Goal: Information Seeking & Learning: Learn about a topic

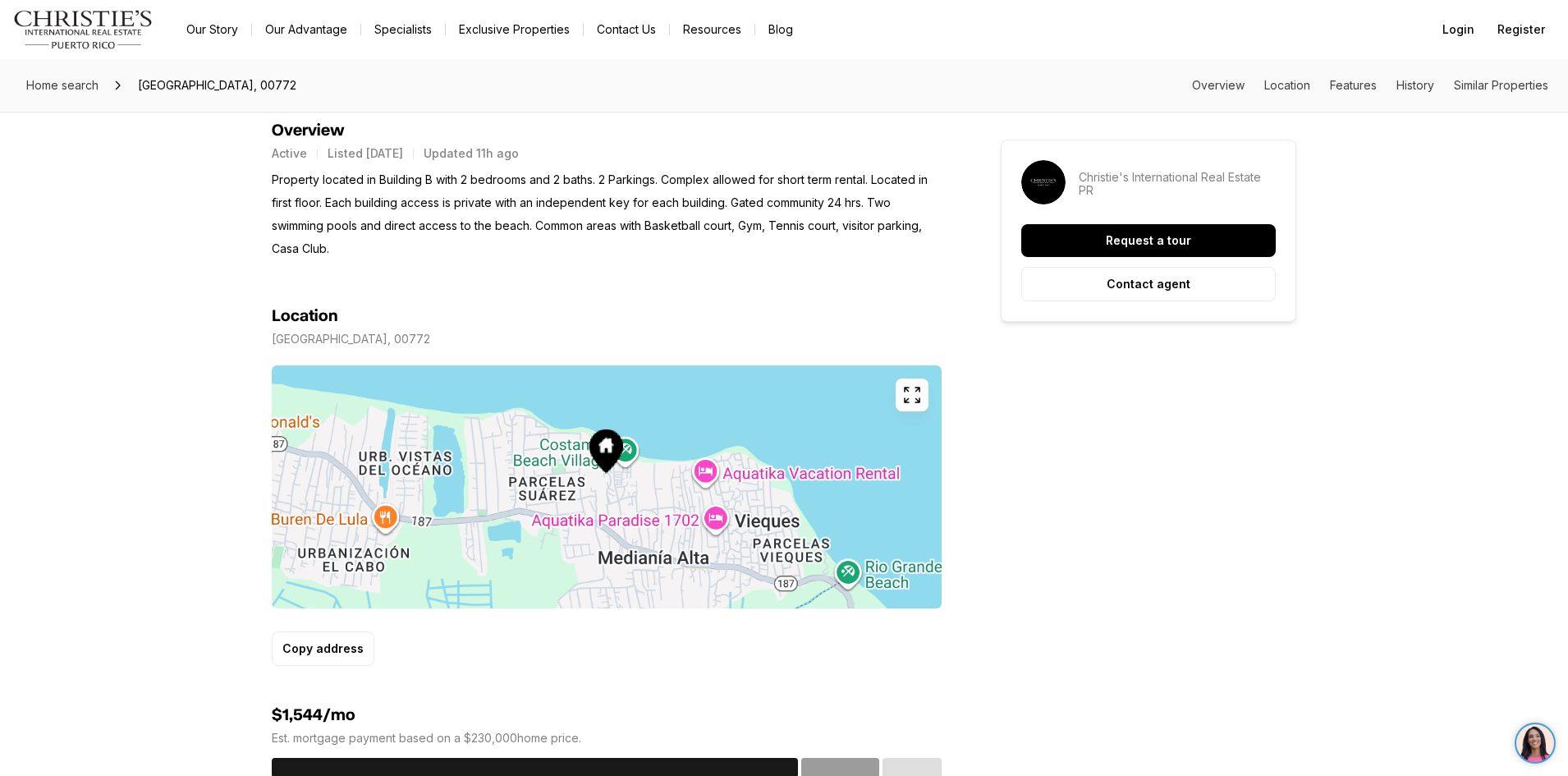
scroll to position [739, 0]
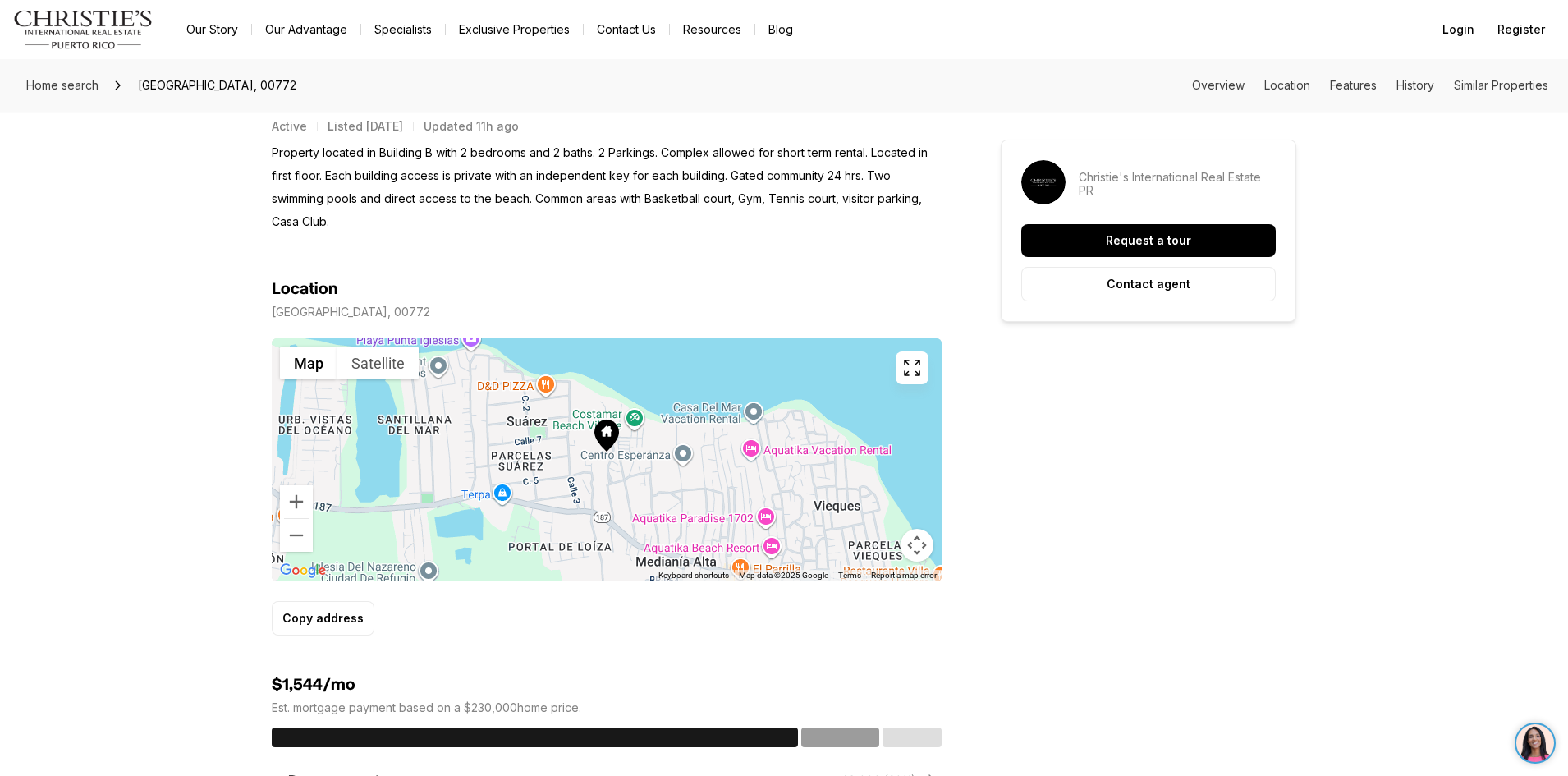
click at [608, 449] on icon at bounding box center [607, 435] width 25 height 32
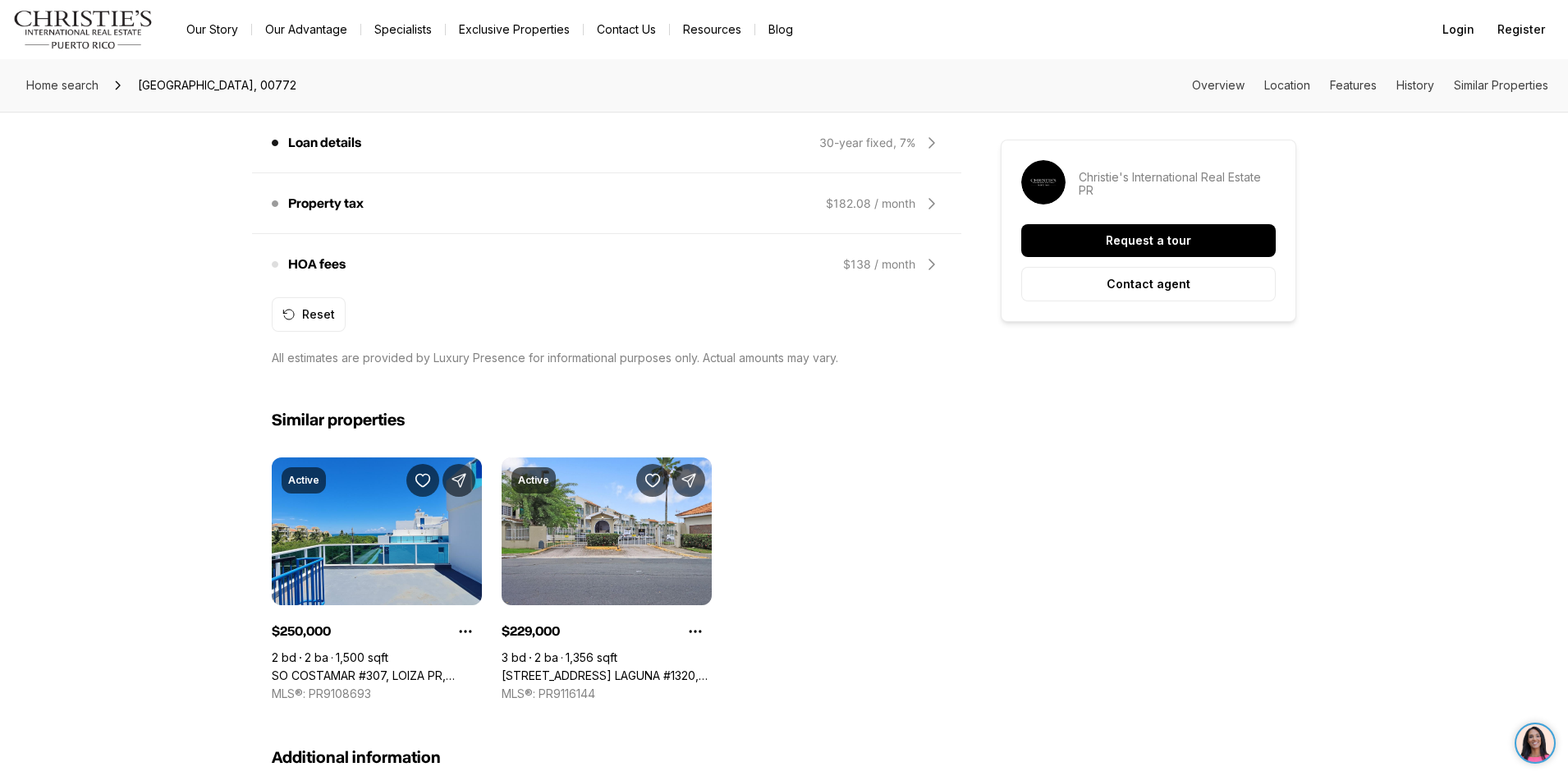
scroll to position [1478, 0]
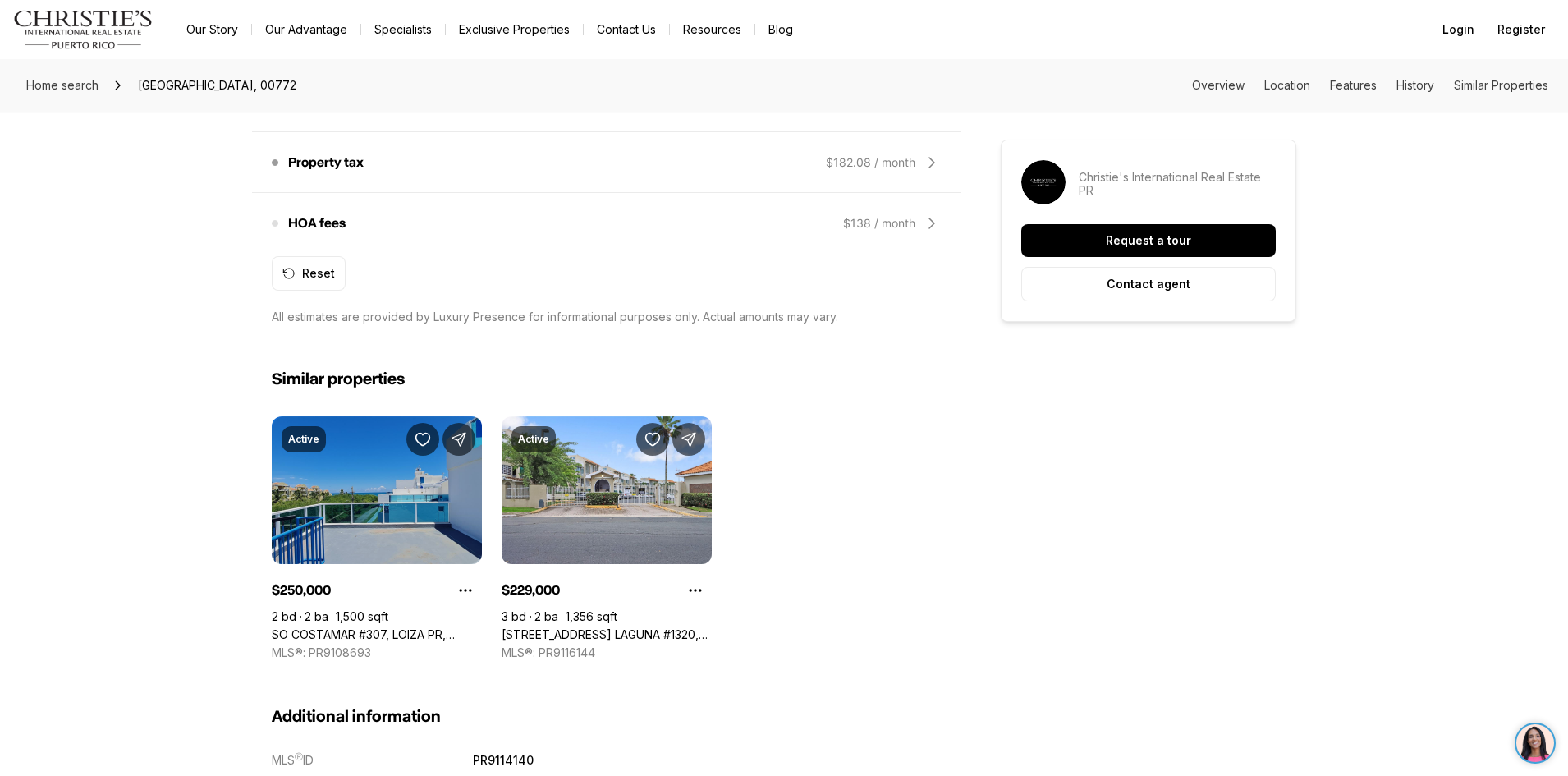
click at [410, 627] on link "SO COSTAMAR #307, LOIZA PR, 00772" at bounding box center [376, 634] width 210 height 14
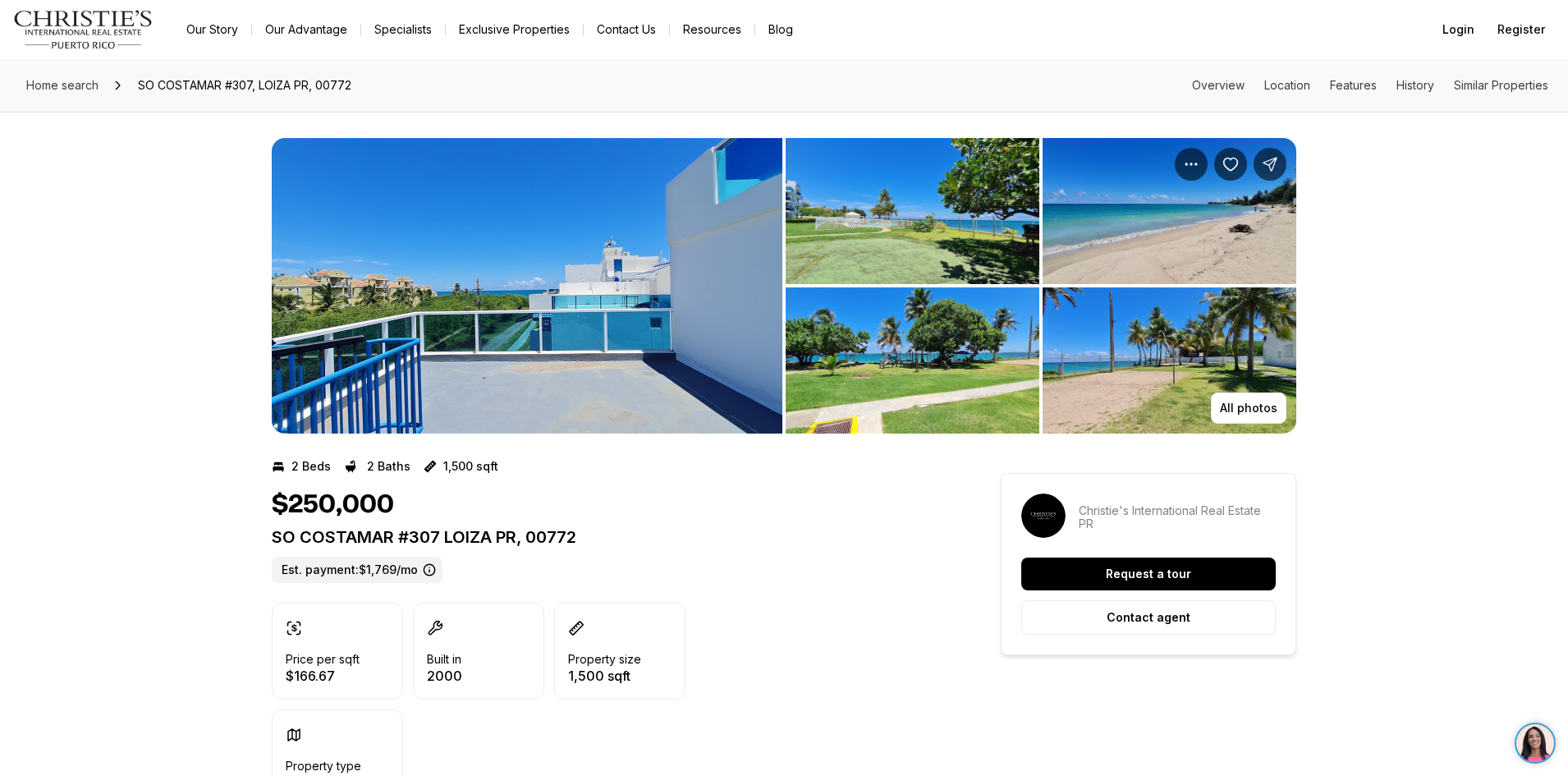
click at [1248, 222] on img "View image gallery" at bounding box center [1169, 211] width 253 height 146
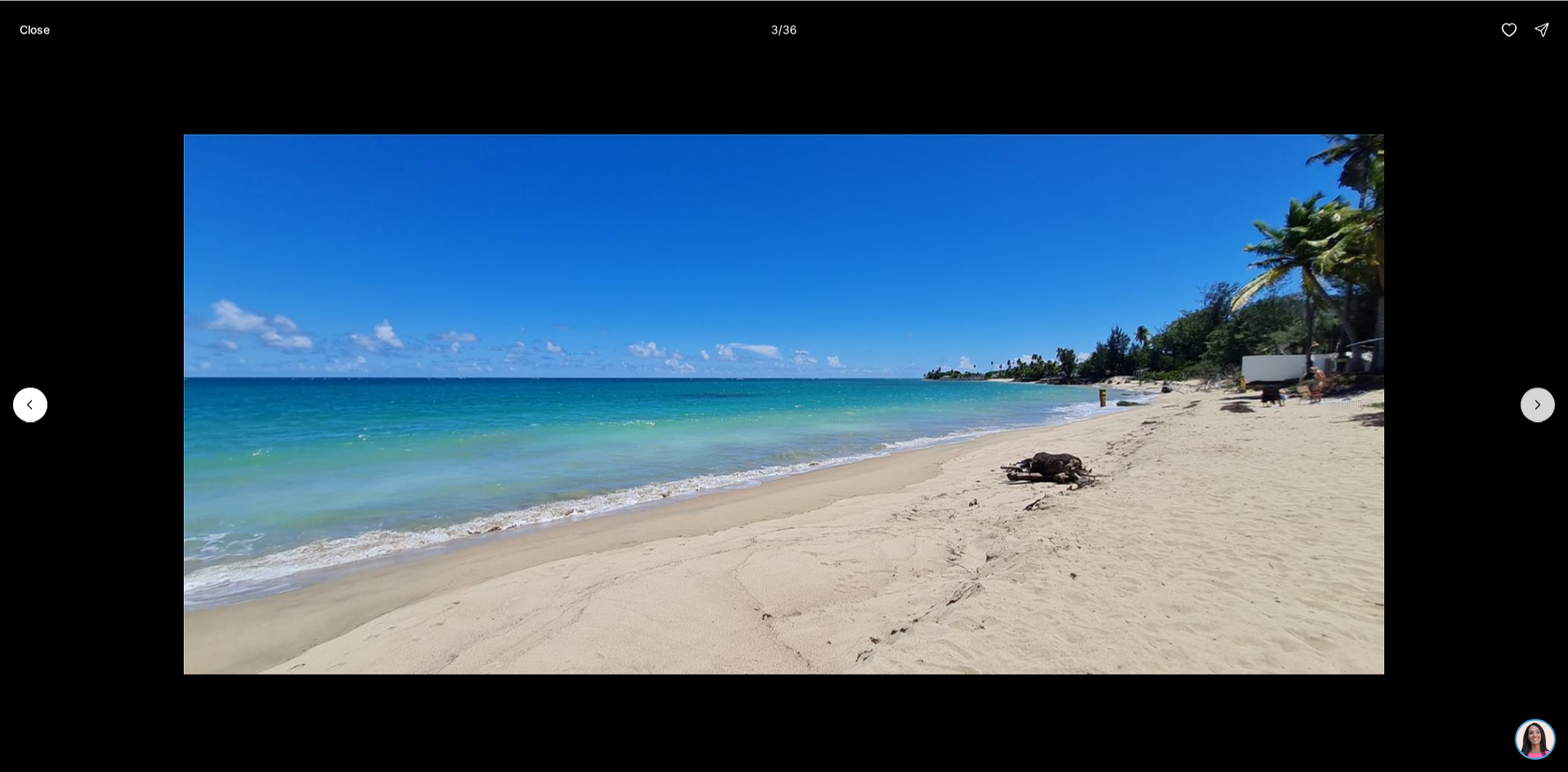
click at [1532, 402] on icon "Next slide" at bounding box center [1537, 404] width 16 height 16
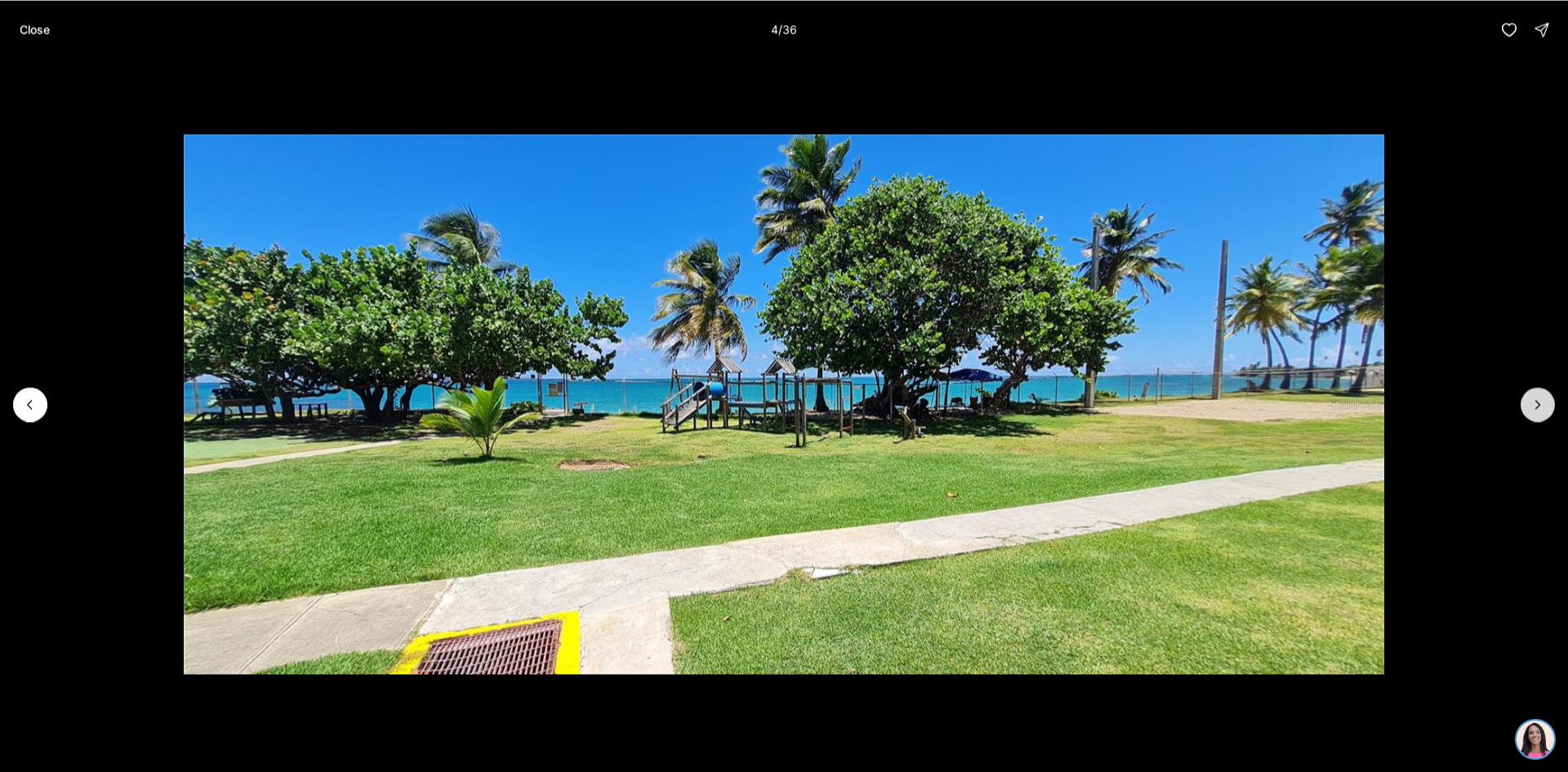
click at [1532, 402] on icon "Next slide" at bounding box center [1537, 404] width 16 height 16
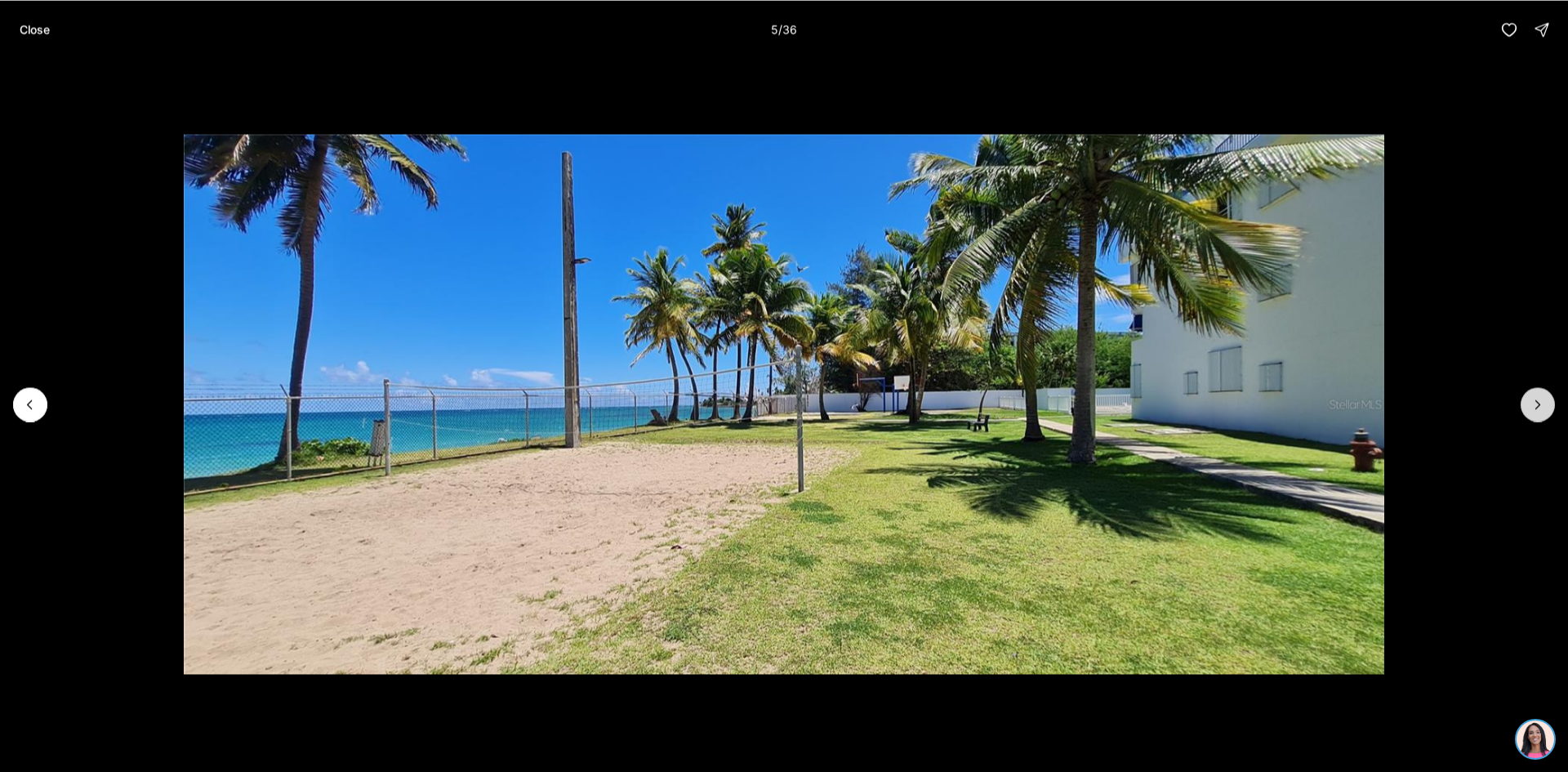
click at [1532, 402] on icon "Next slide" at bounding box center [1537, 404] width 16 height 16
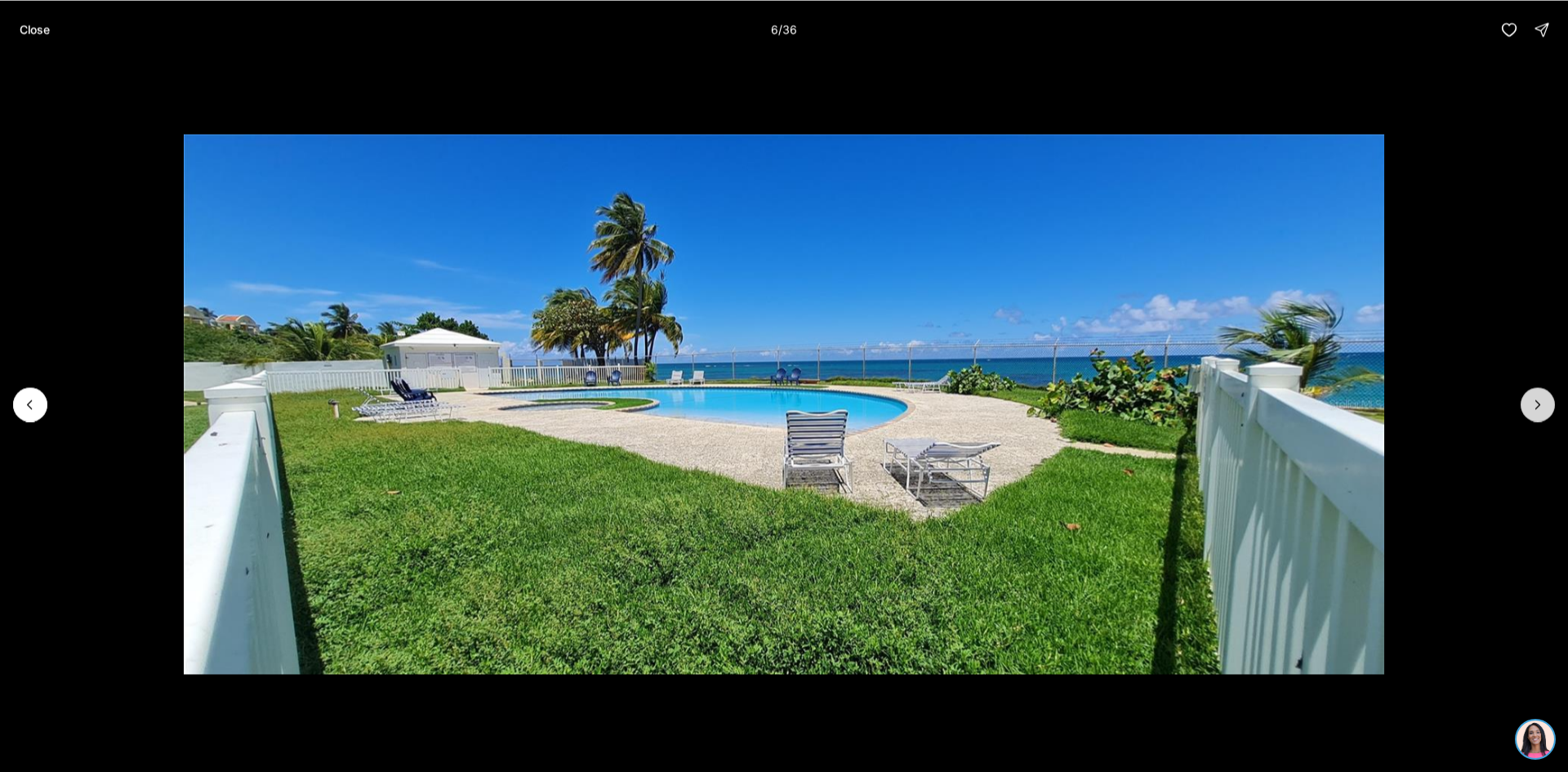
click at [1532, 402] on icon "Next slide" at bounding box center [1537, 404] width 16 height 16
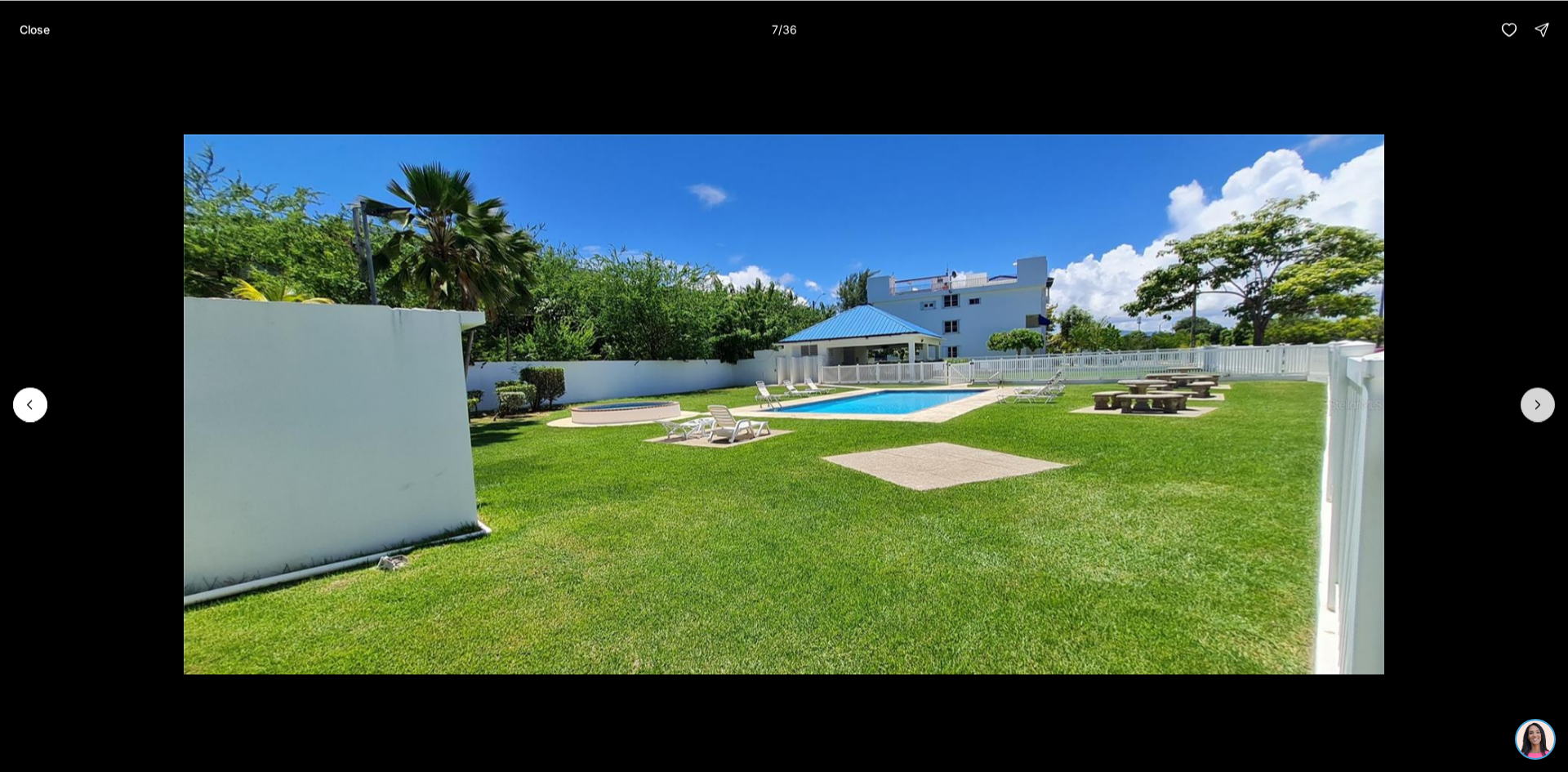
click at [1532, 402] on icon "Next slide" at bounding box center [1537, 404] width 16 height 16
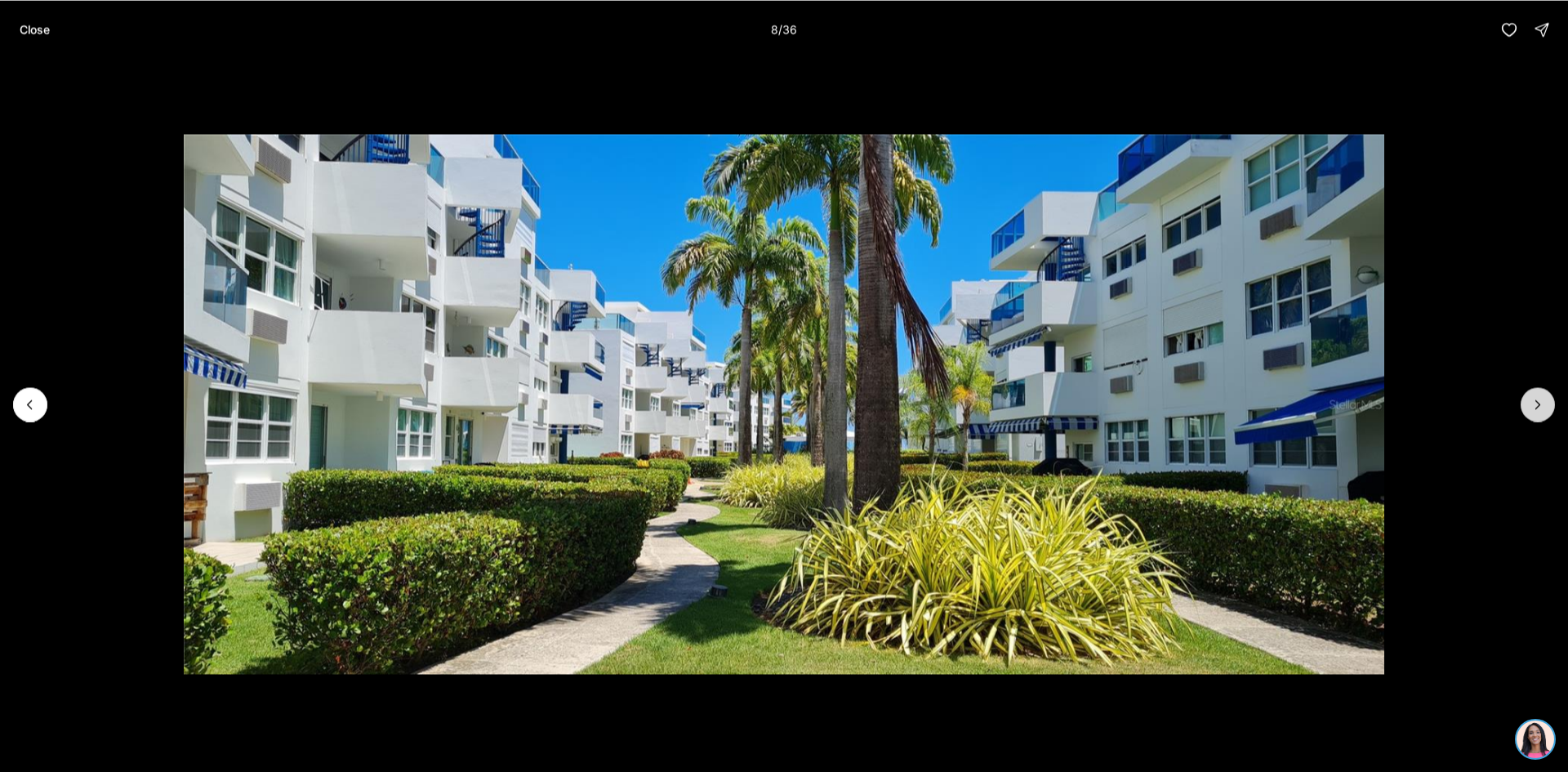
click at [1532, 402] on icon "Next slide" at bounding box center [1537, 404] width 16 height 16
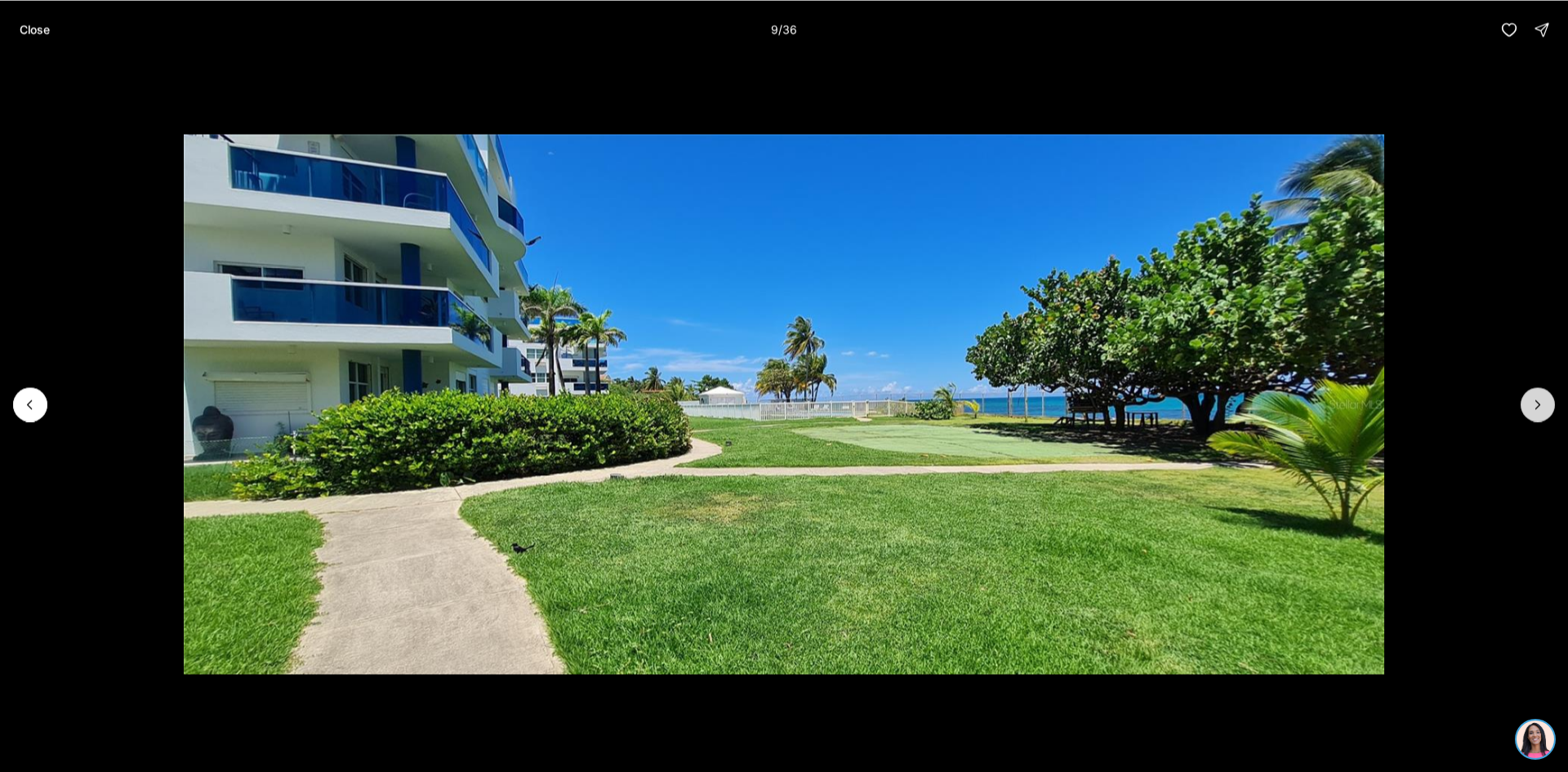
click at [1532, 402] on icon "Next slide" at bounding box center [1537, 404] width 16 height 16
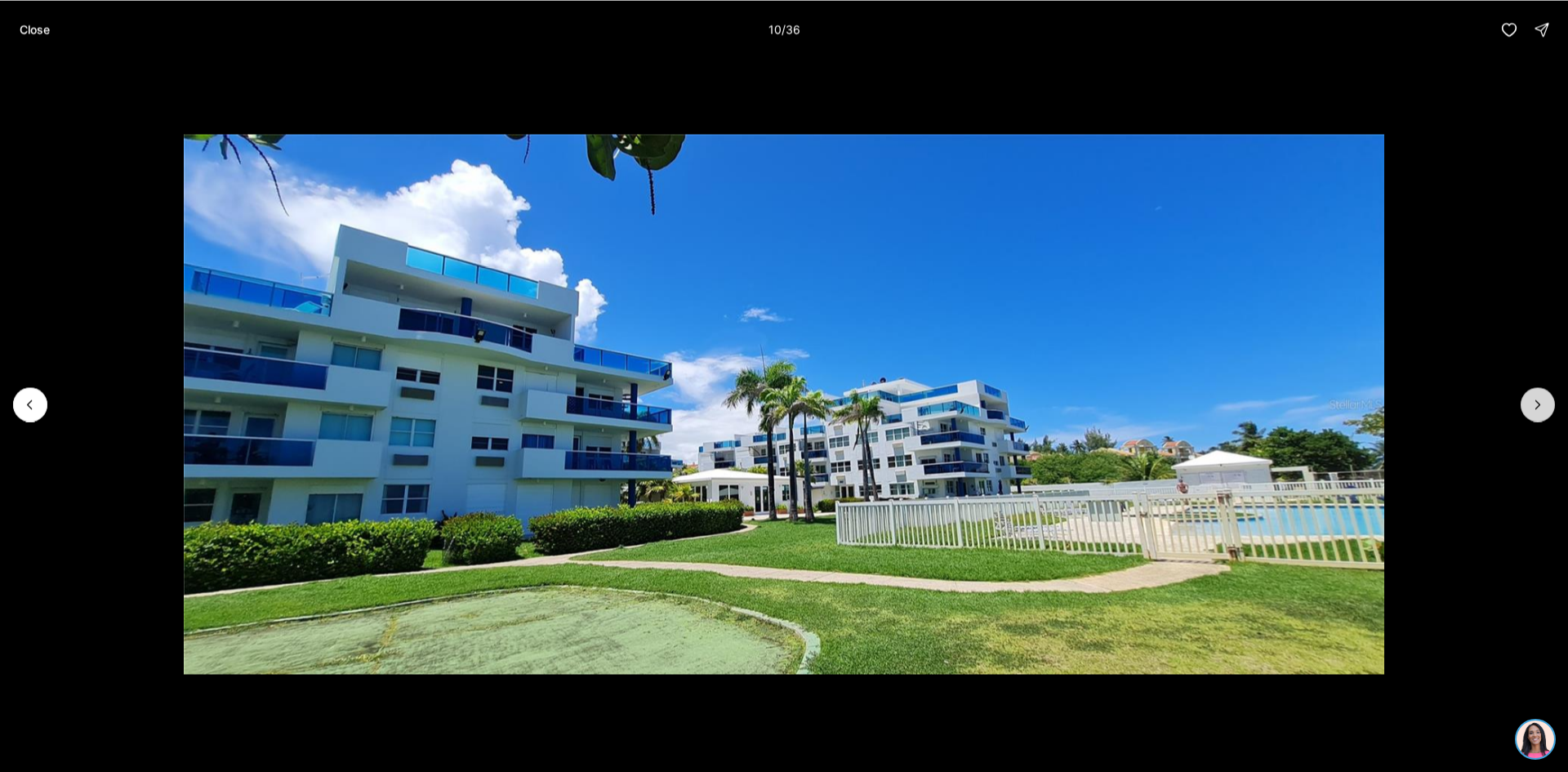
click at [1532, 402] on icon "Next slide" at bounding box center [1537, 404] width 16 height 16
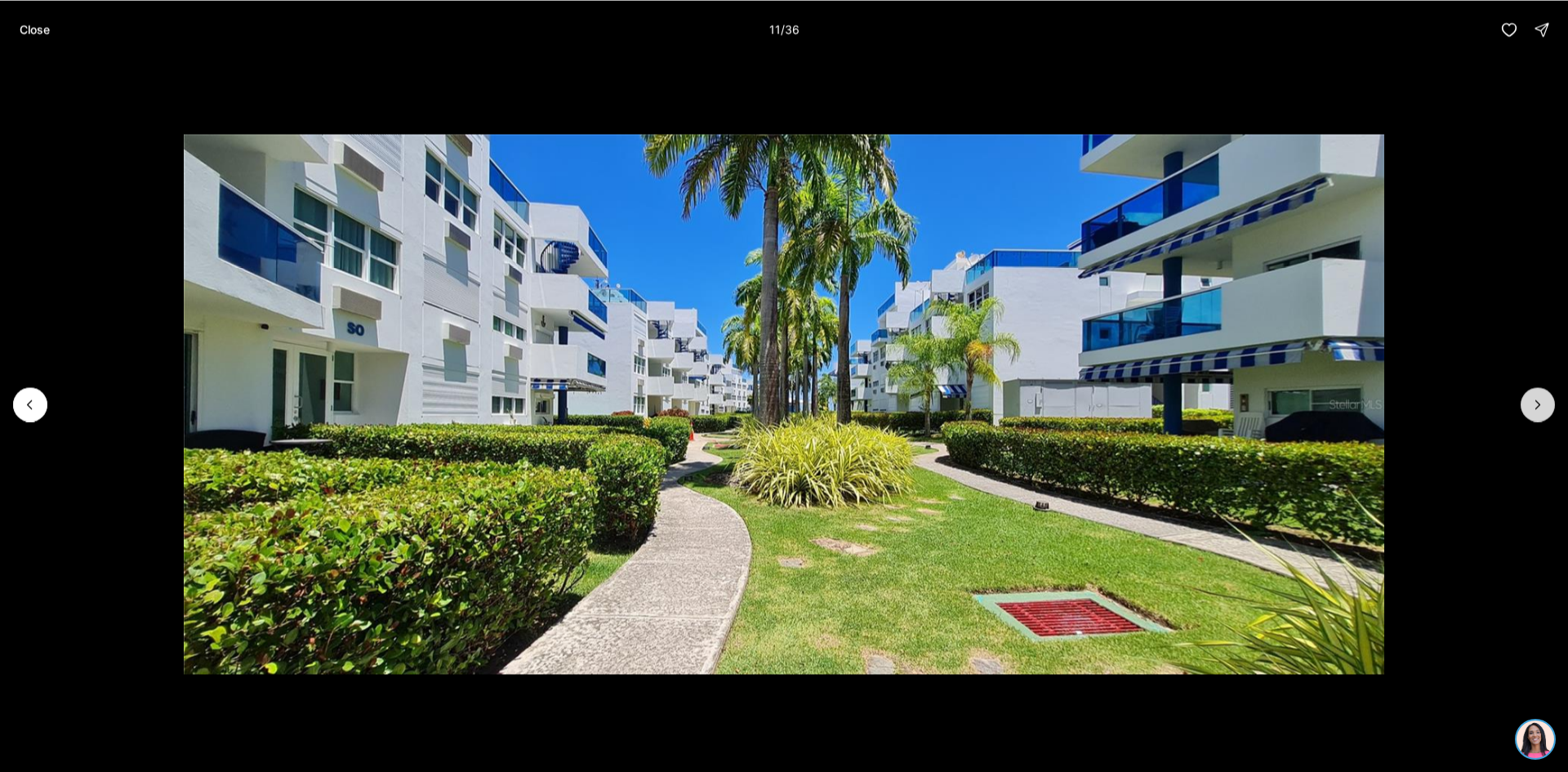
click at [1532, 402] on icon "Next slide" at bounding box center [1537, 404] width 16 height 16
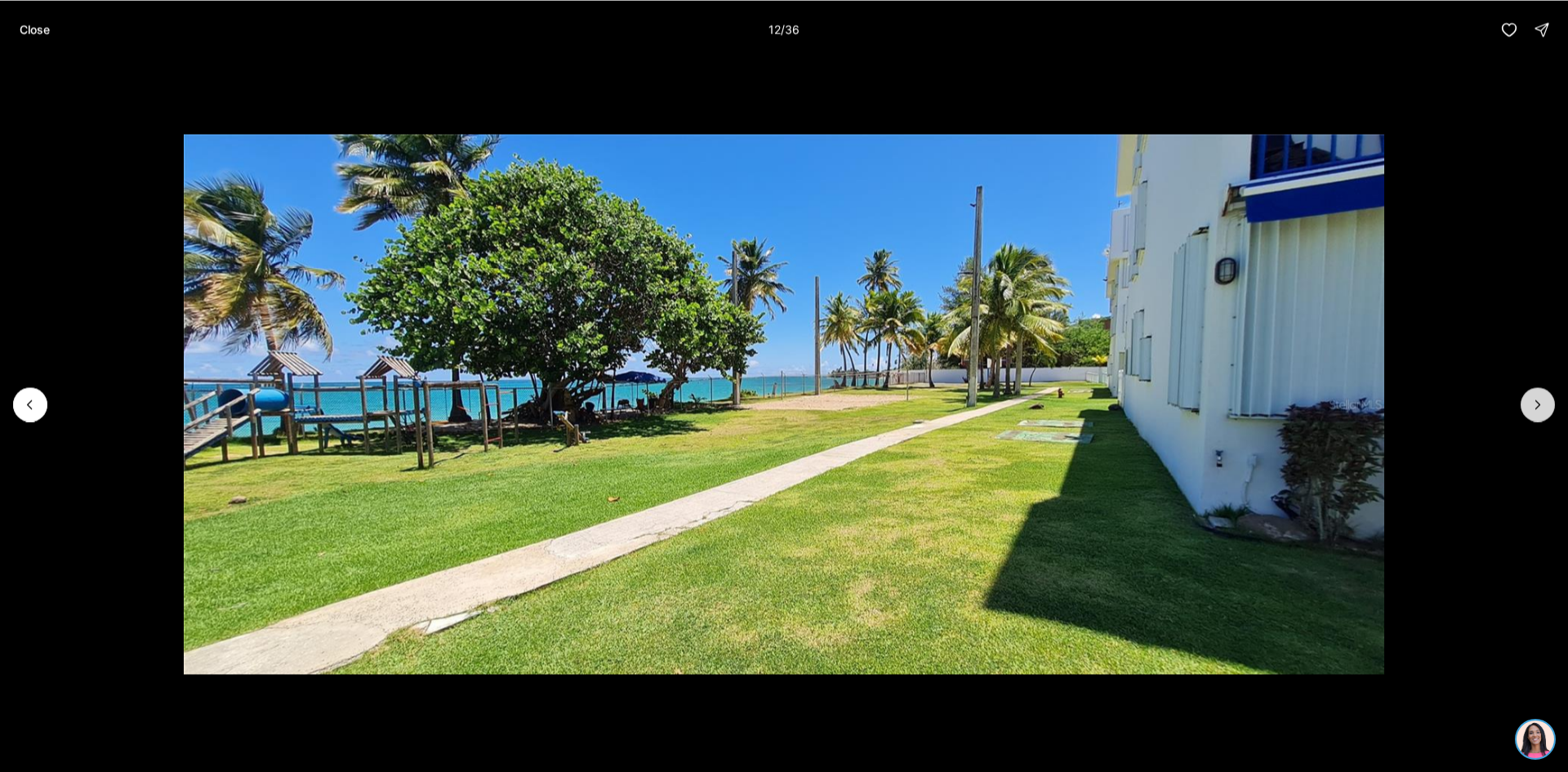
click at [1532, 402] on icon "Next slide" at bounding box center [1537, 404] width 16 height 16
